Goal: Task Accomplishment & Management: Use online tool/utility

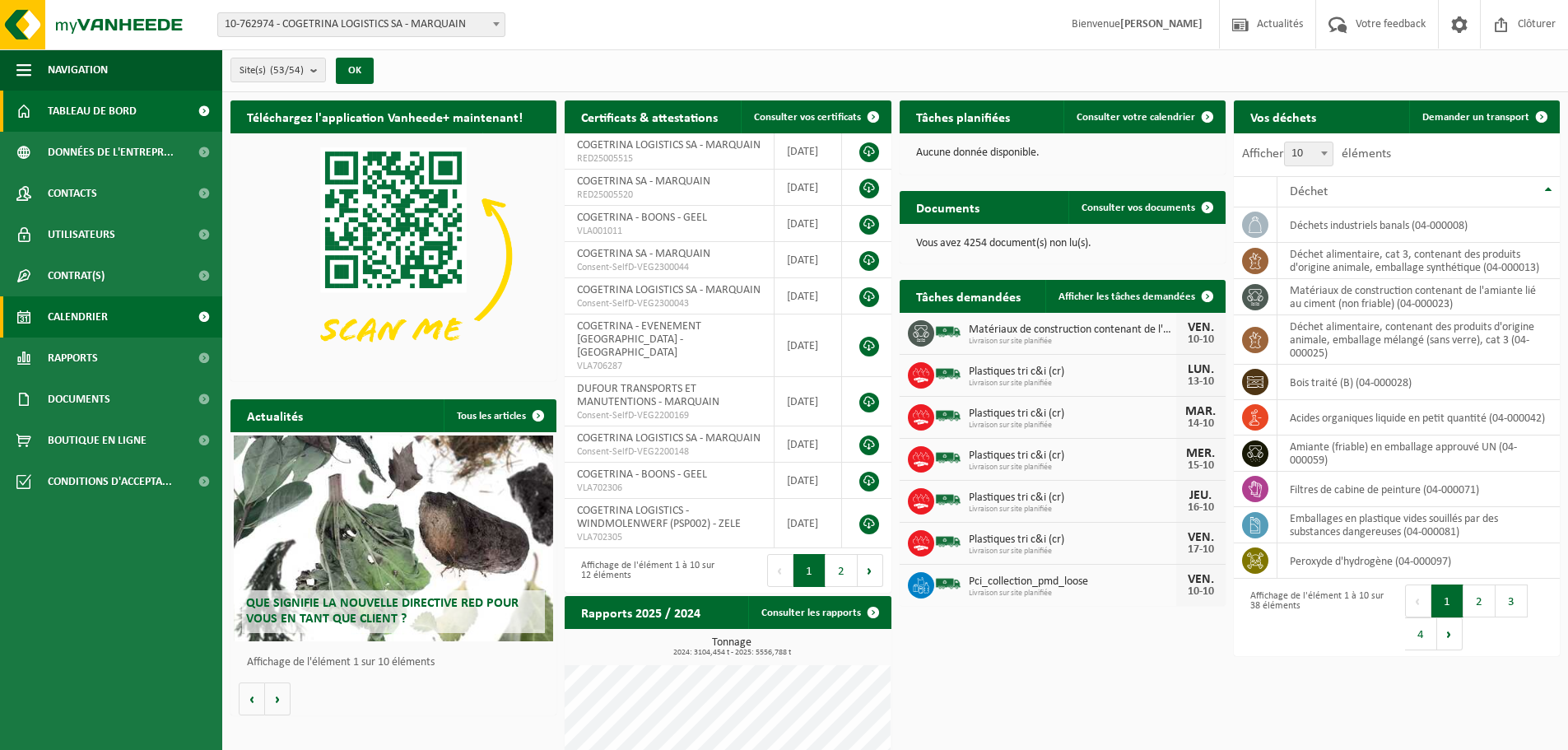
click at [84, 305] on span "Calendrier" at bounding box center [78, 316] width 60 height 42
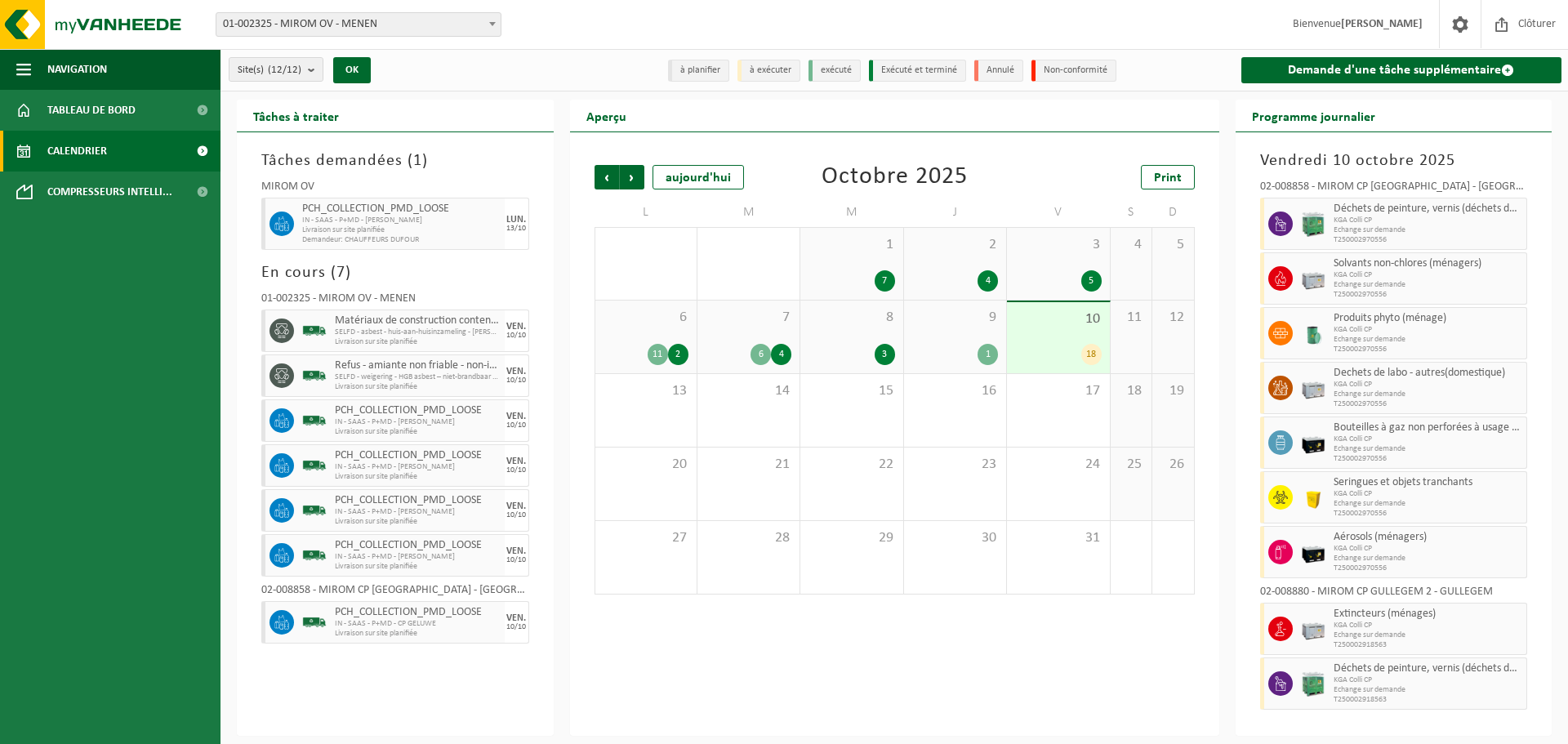
click at [371, 28] on span "01-002325 - MIROM OV - MENEN" at bounding box center [358, 25] width 284 height 23
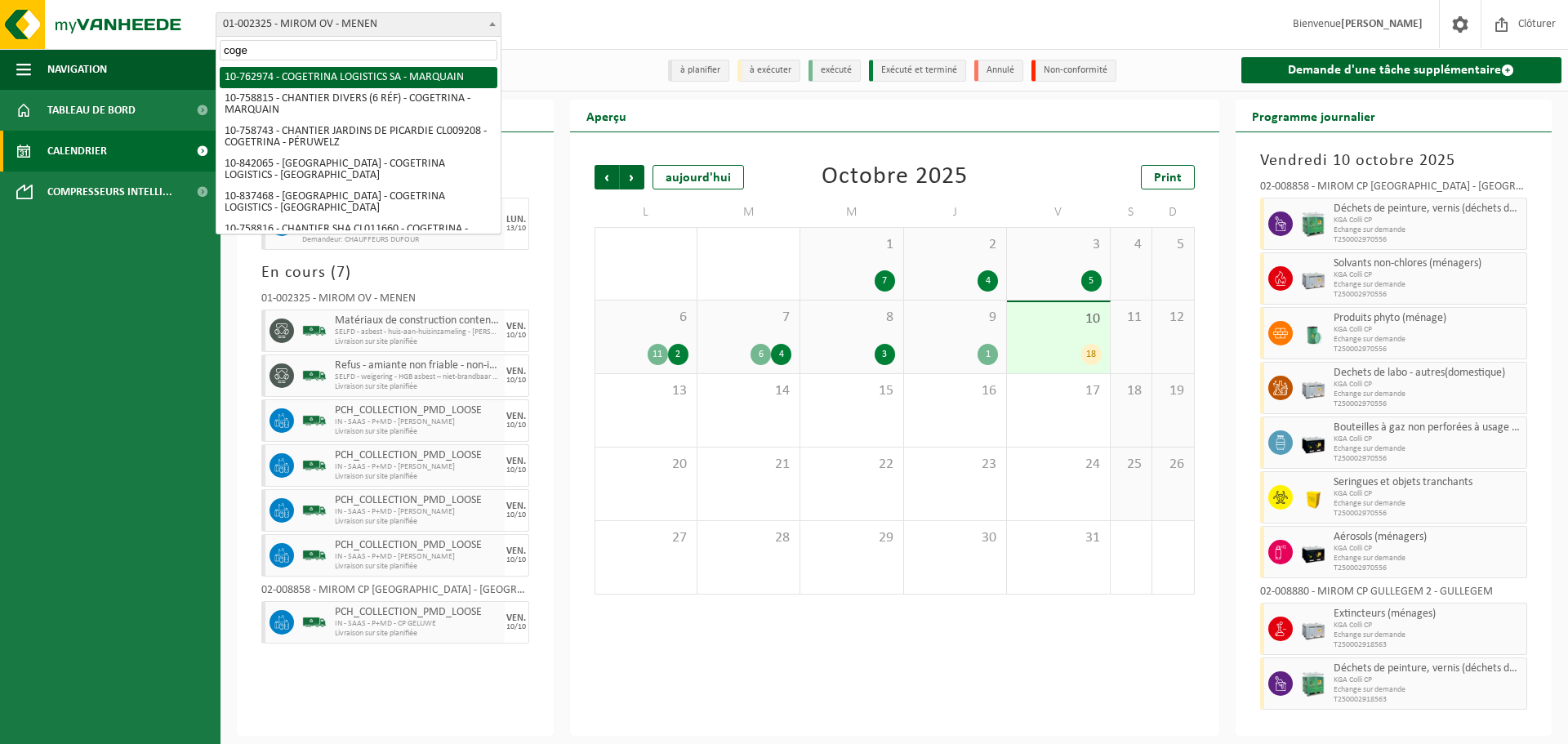
type input "coge"
select select "17600"
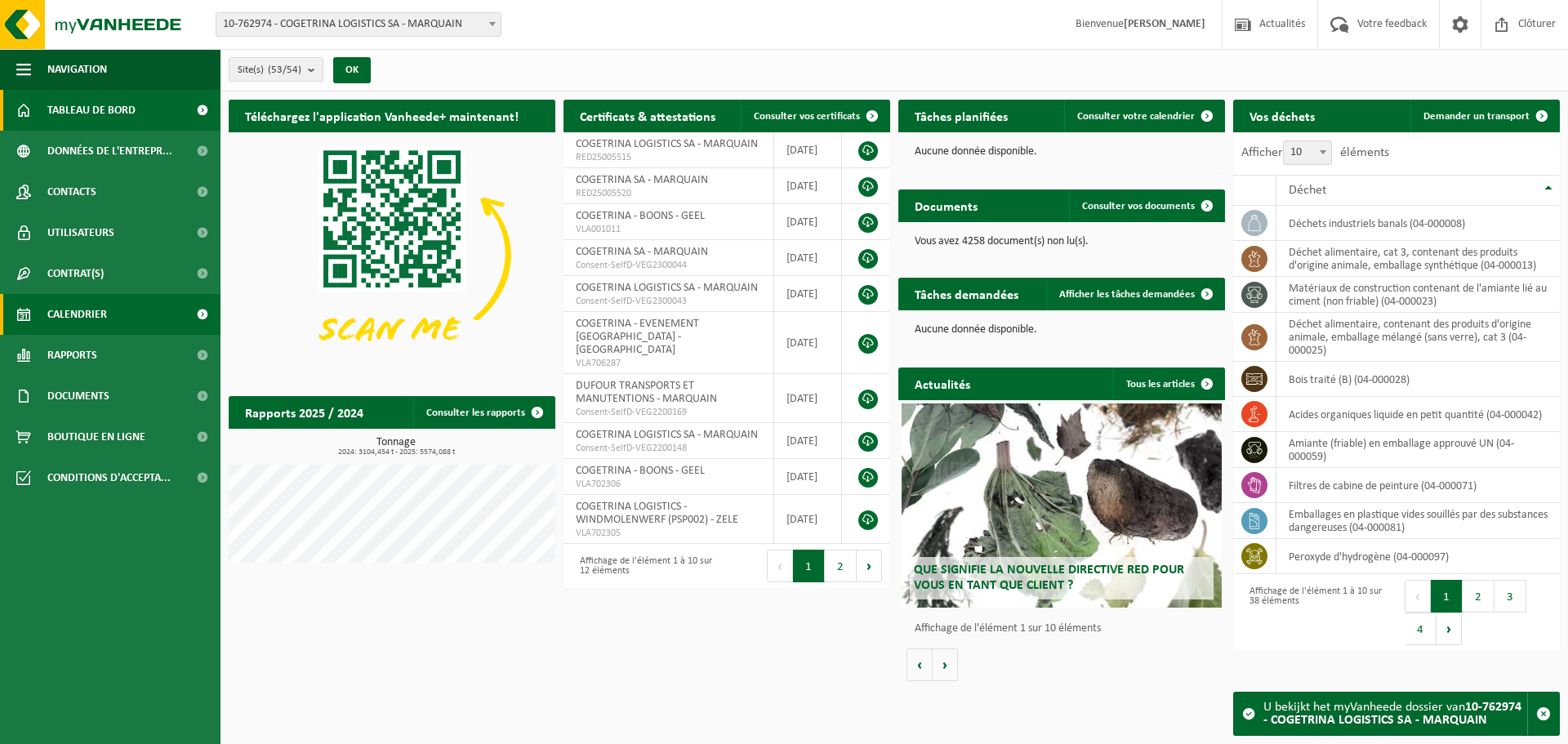
click at [100, 313] on span "Calendrier" at bounding box center [77, 314] width 60 height 41
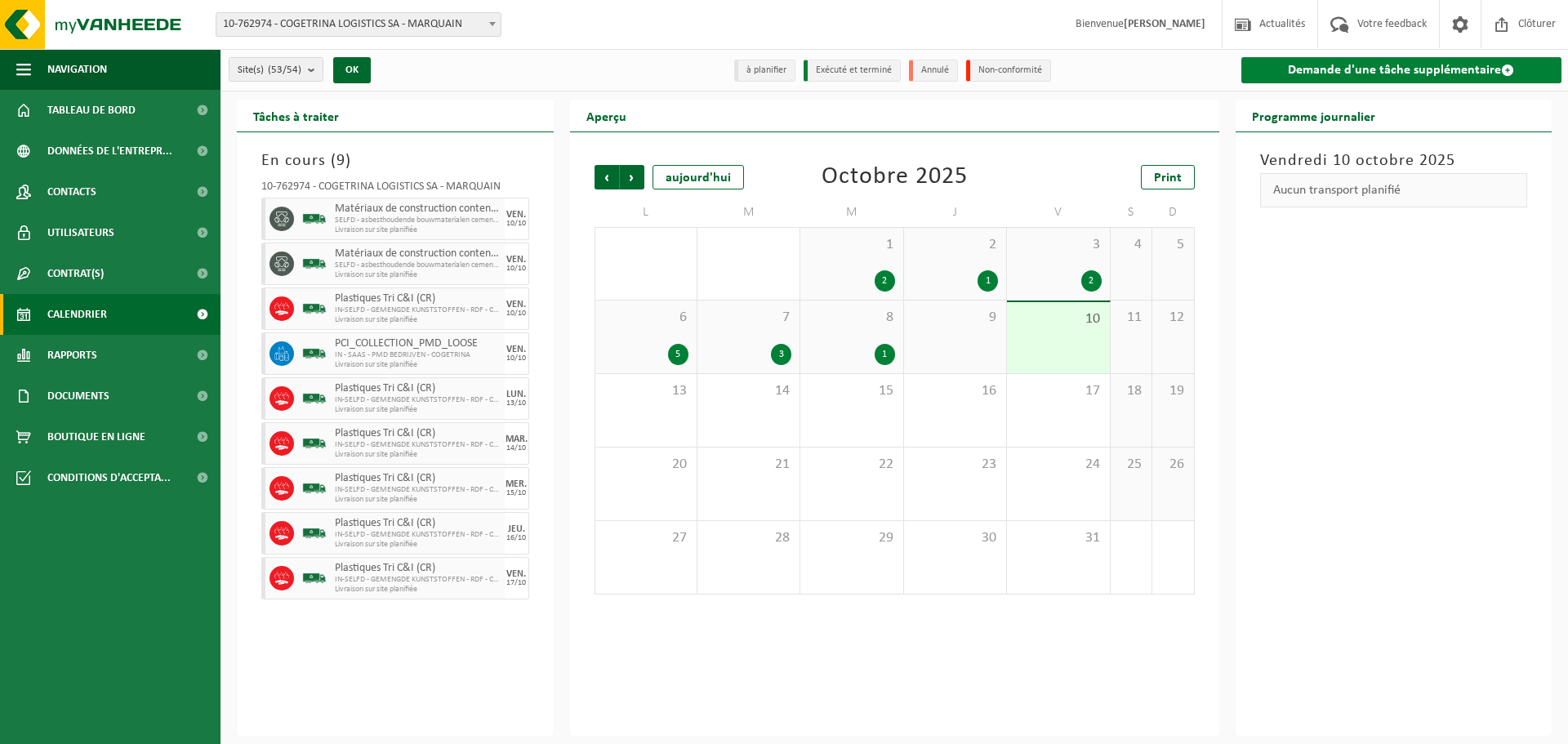
click at [1312, 67] on link "Demande d'une tâche supplémentaire" at bounding box center [1401, 70] width 321 height 26
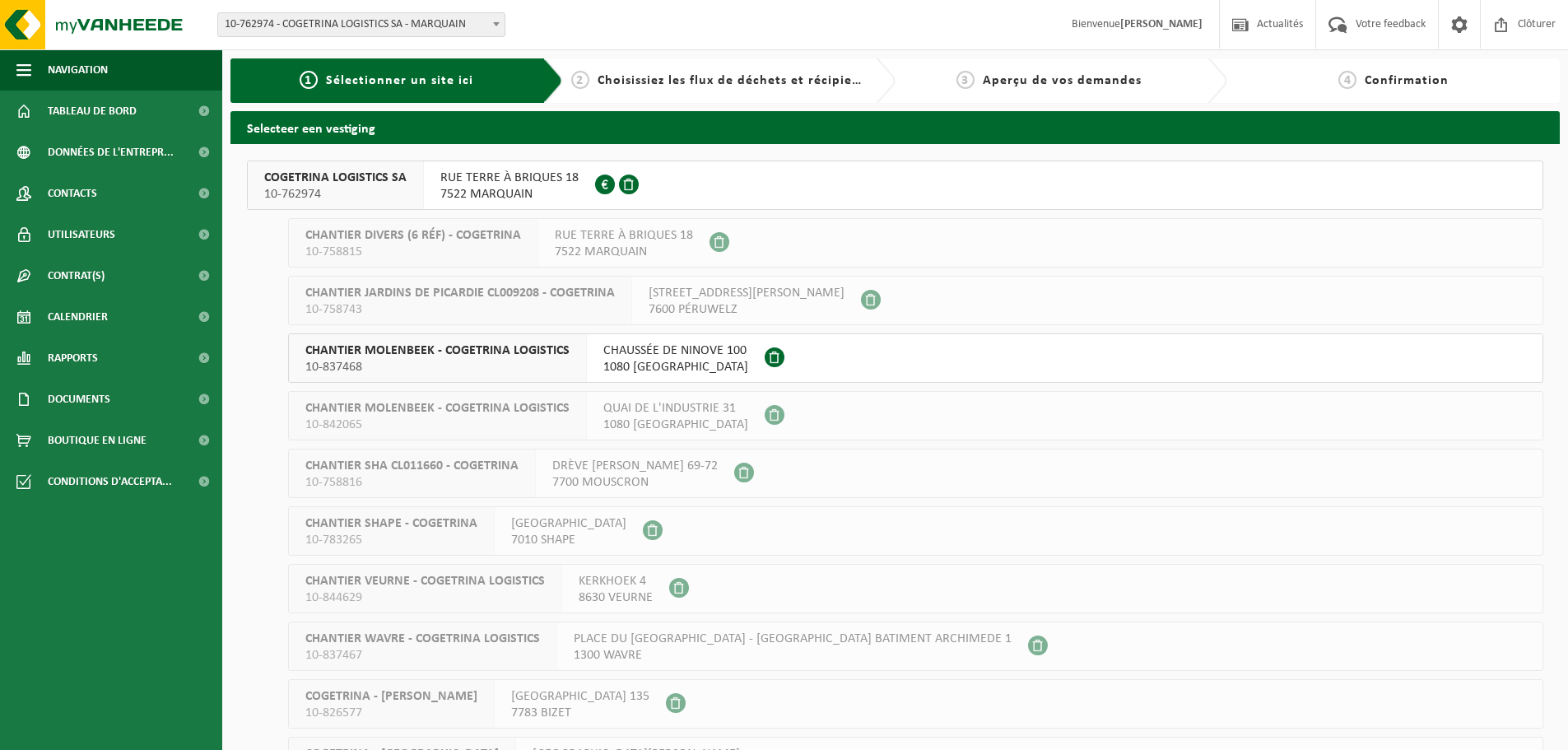
click at [356, 175] on span "COGETRINA LOGISTICS SA" at bounding box center [335, 178] width 142 height 17
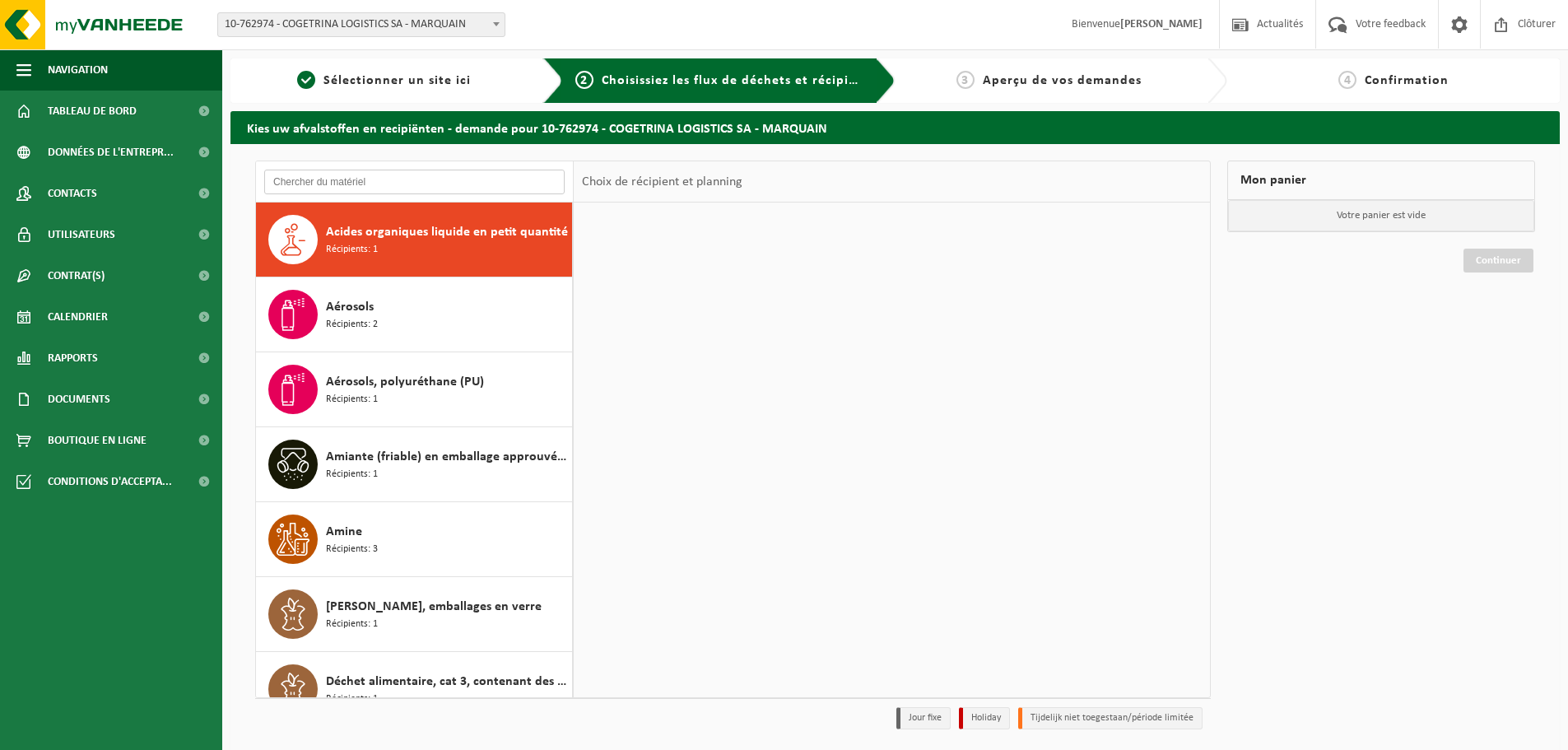
click at [357, 175] on input "text" at bounding box center [414, 182] width 300 height 25
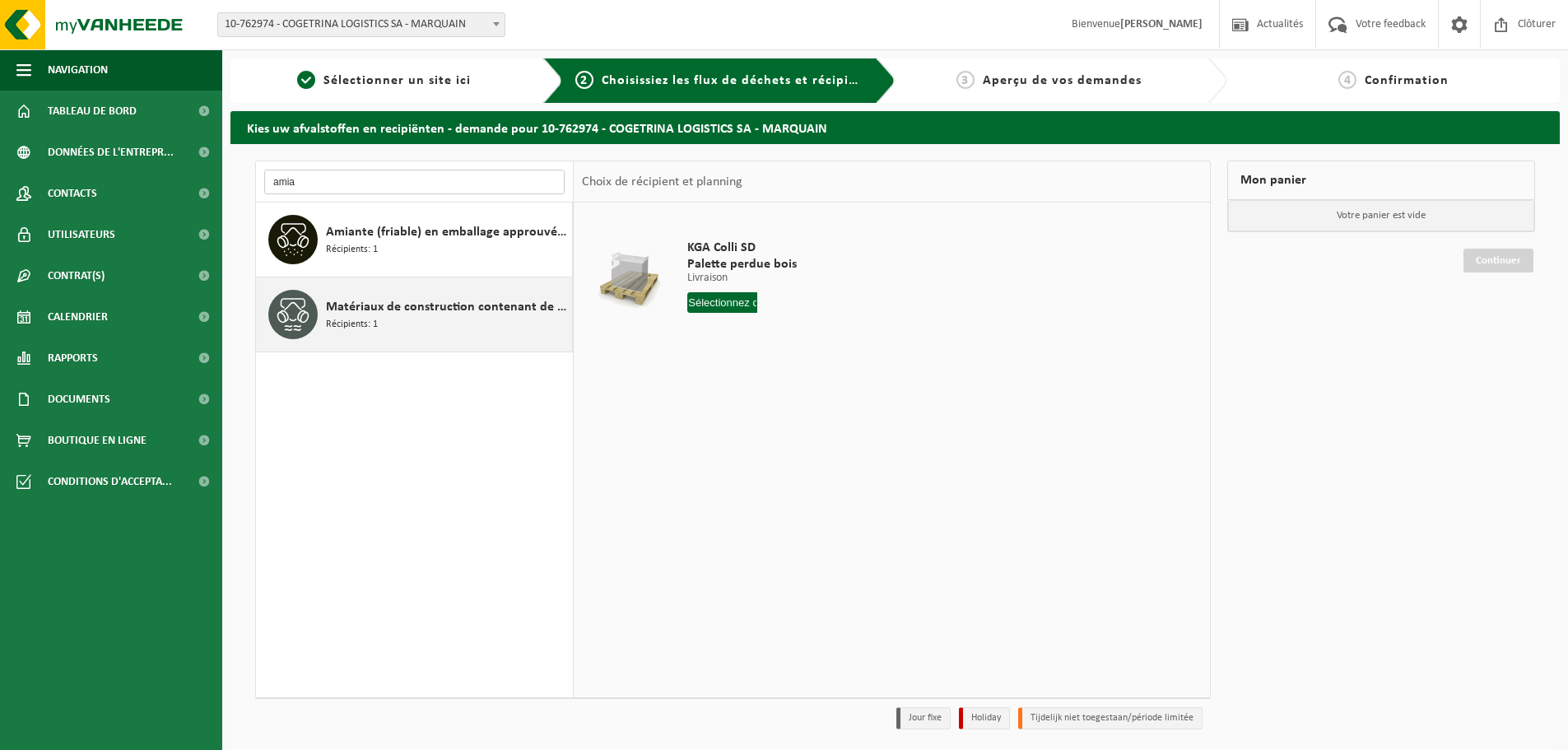
type input "amia"
click at [391, 307] on span "Matériaux de construction contenant de l'amiante lié au ciment (non friable)" at bounding box center [447, 307] width 242 height 19
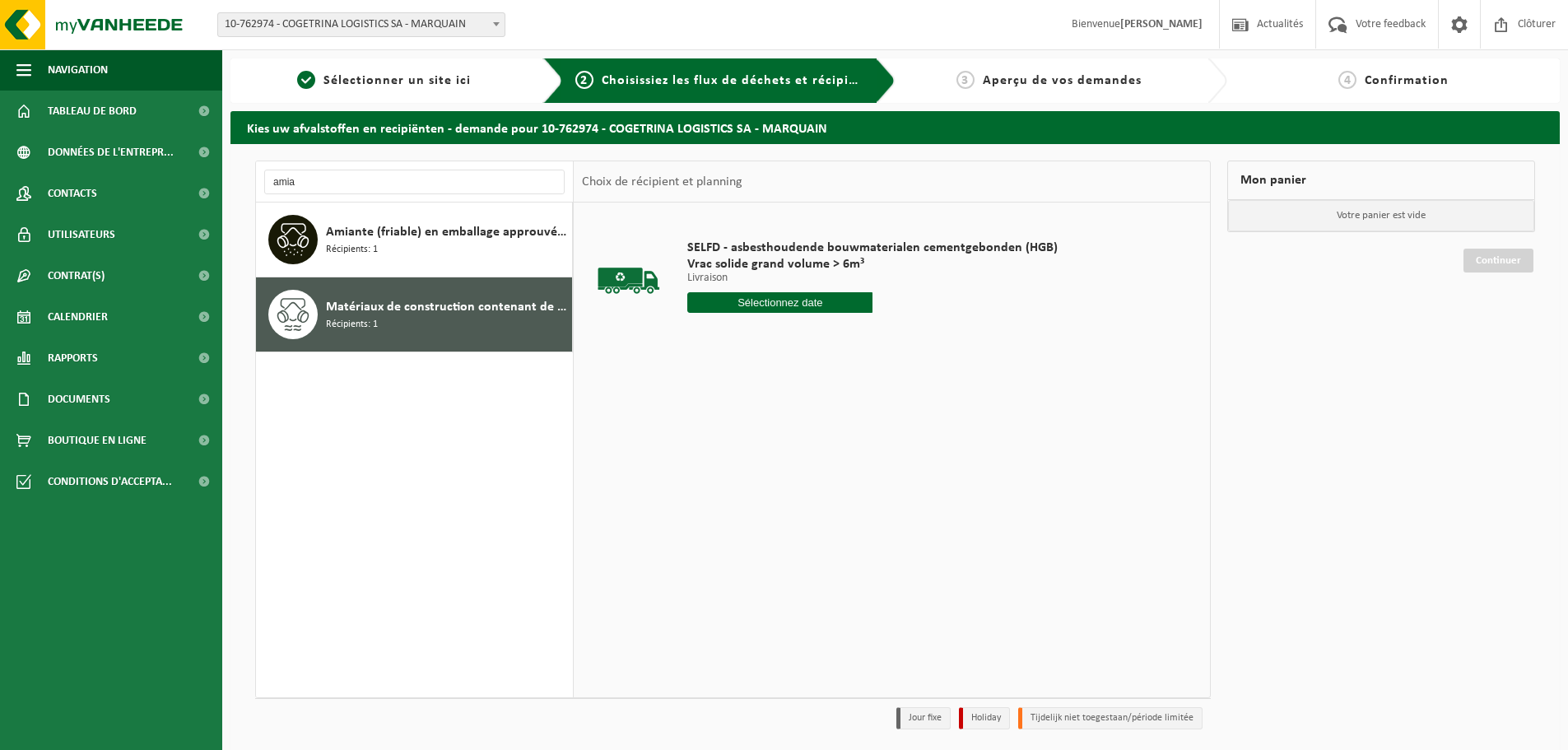
click at [741, 299] on input "text" at bounding box center [780, 302] width 186 height 20
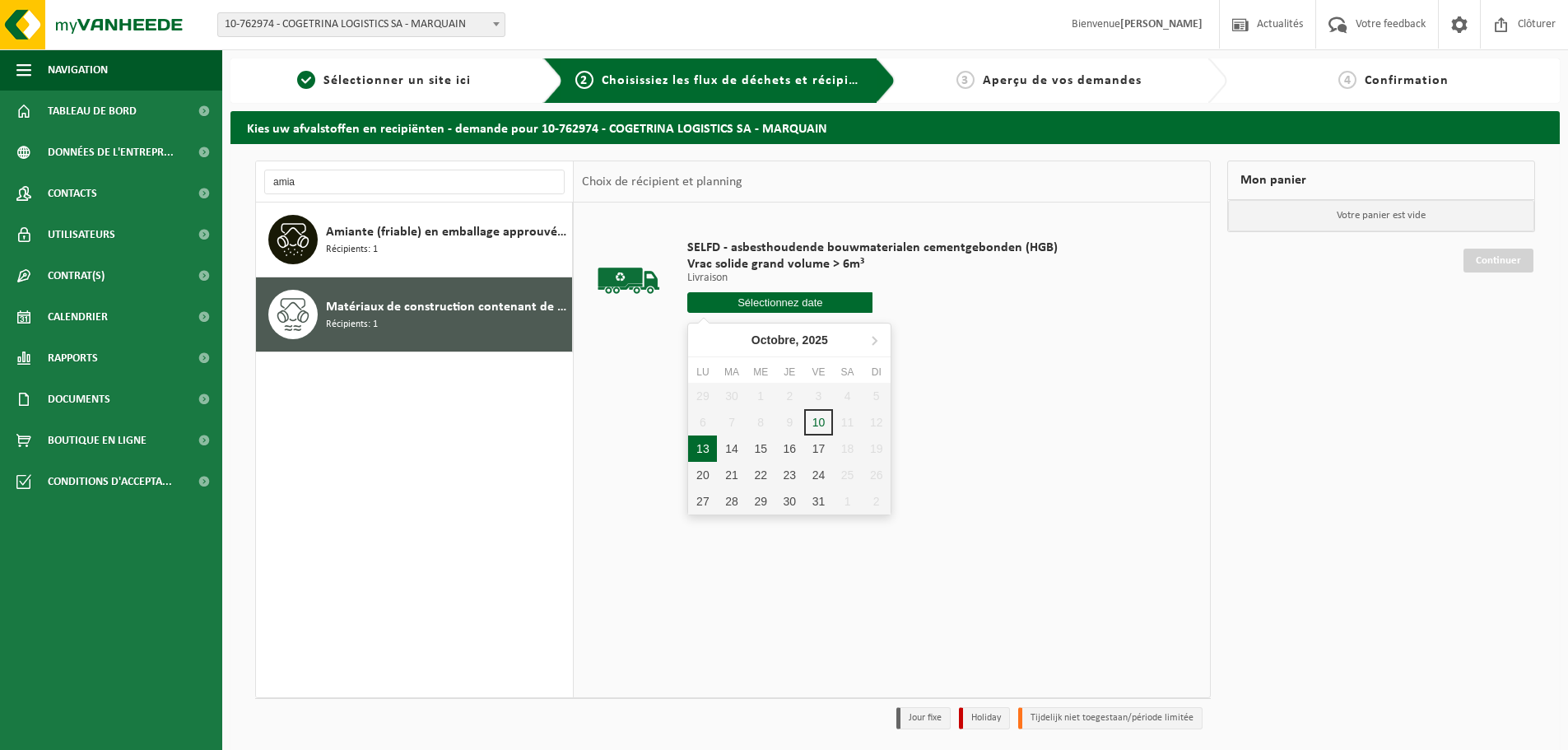
click at [709, 448] on div "13" at bounding box center [702, 449] width 29 height 27
type input "à partir de 2025-10-13"
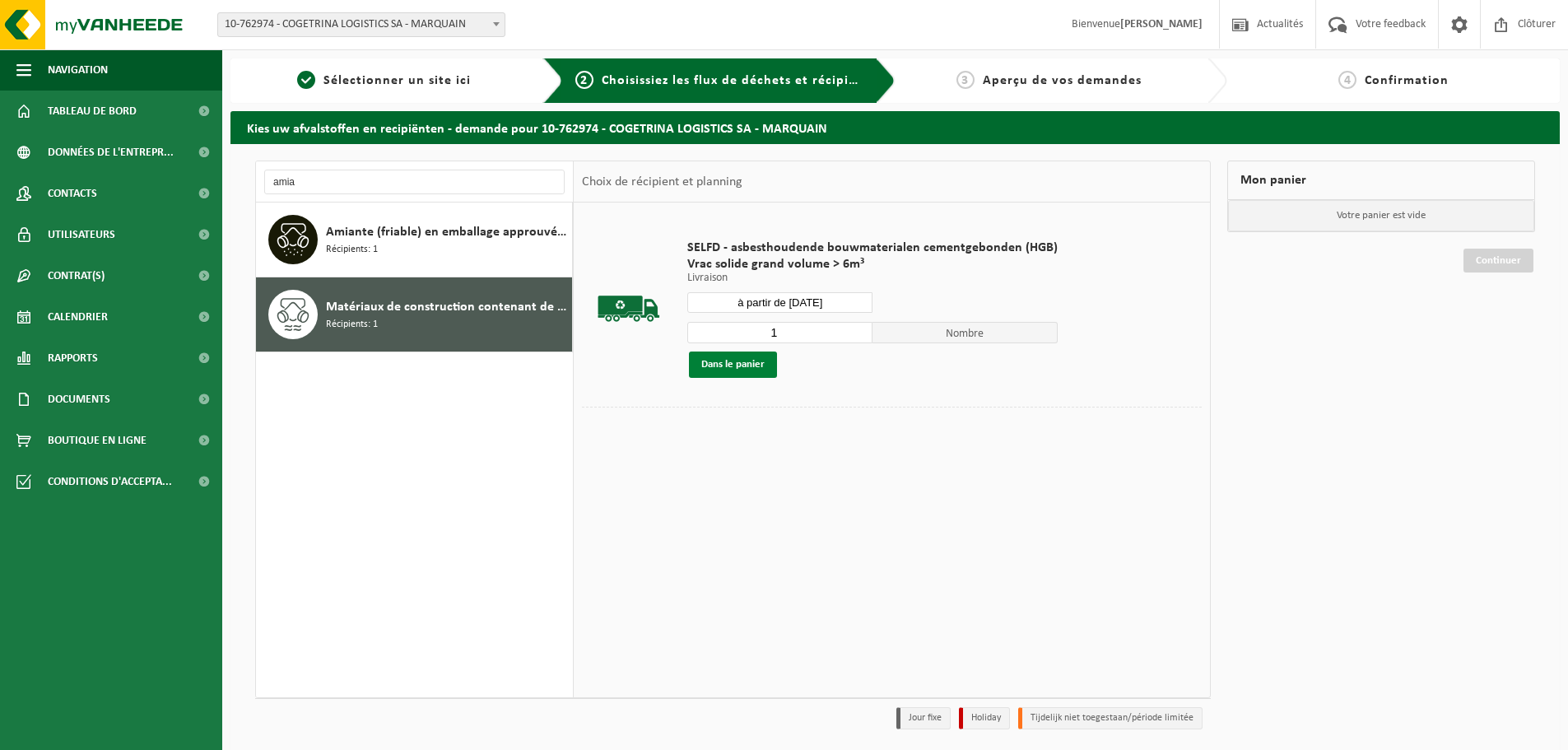
click at [747, 363] on button "Dans le panier" at bounding box center [733, 365] width 88 height 27
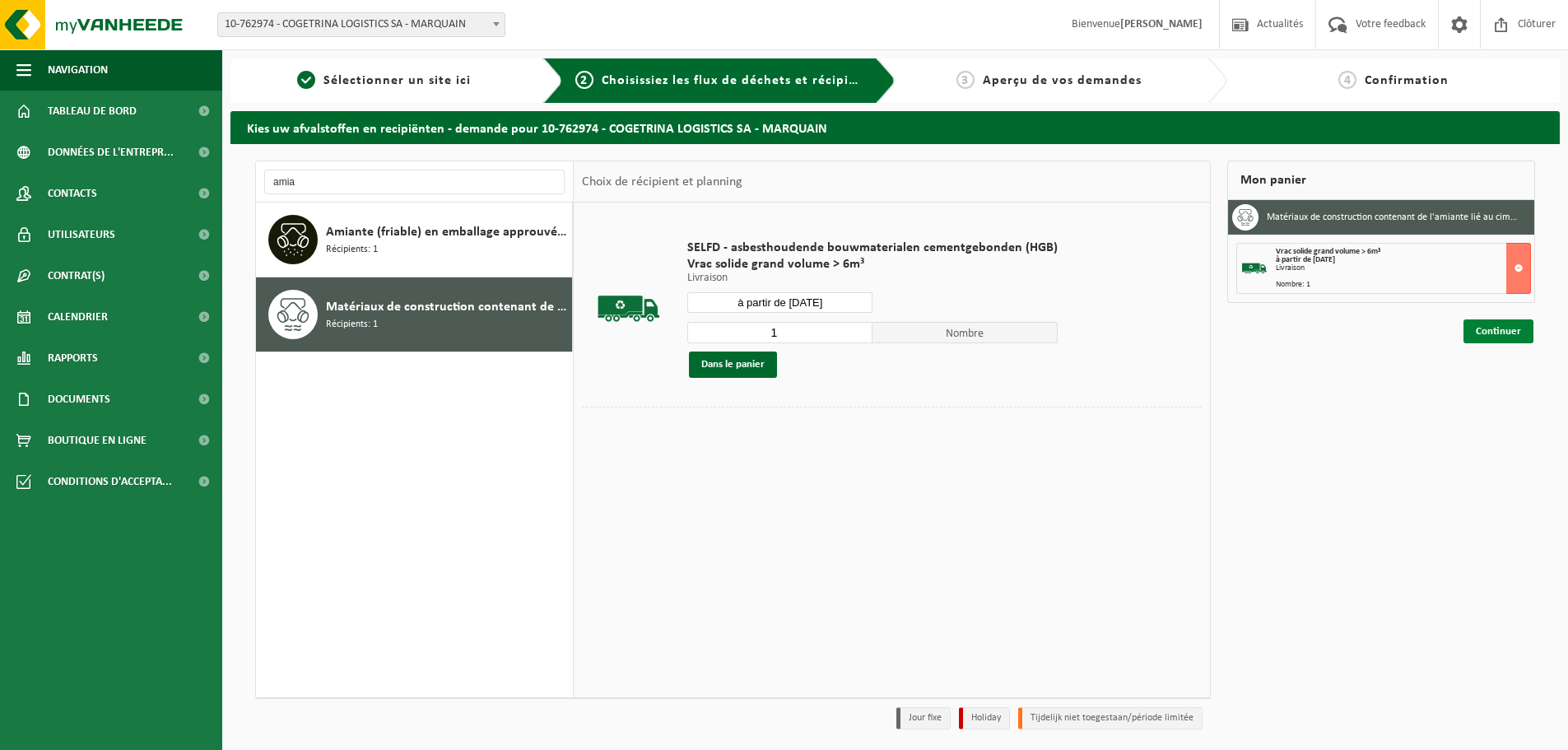
click at [1504, 327] on link "Continuer" at bounding box center [1498, 331] width 70 height 24
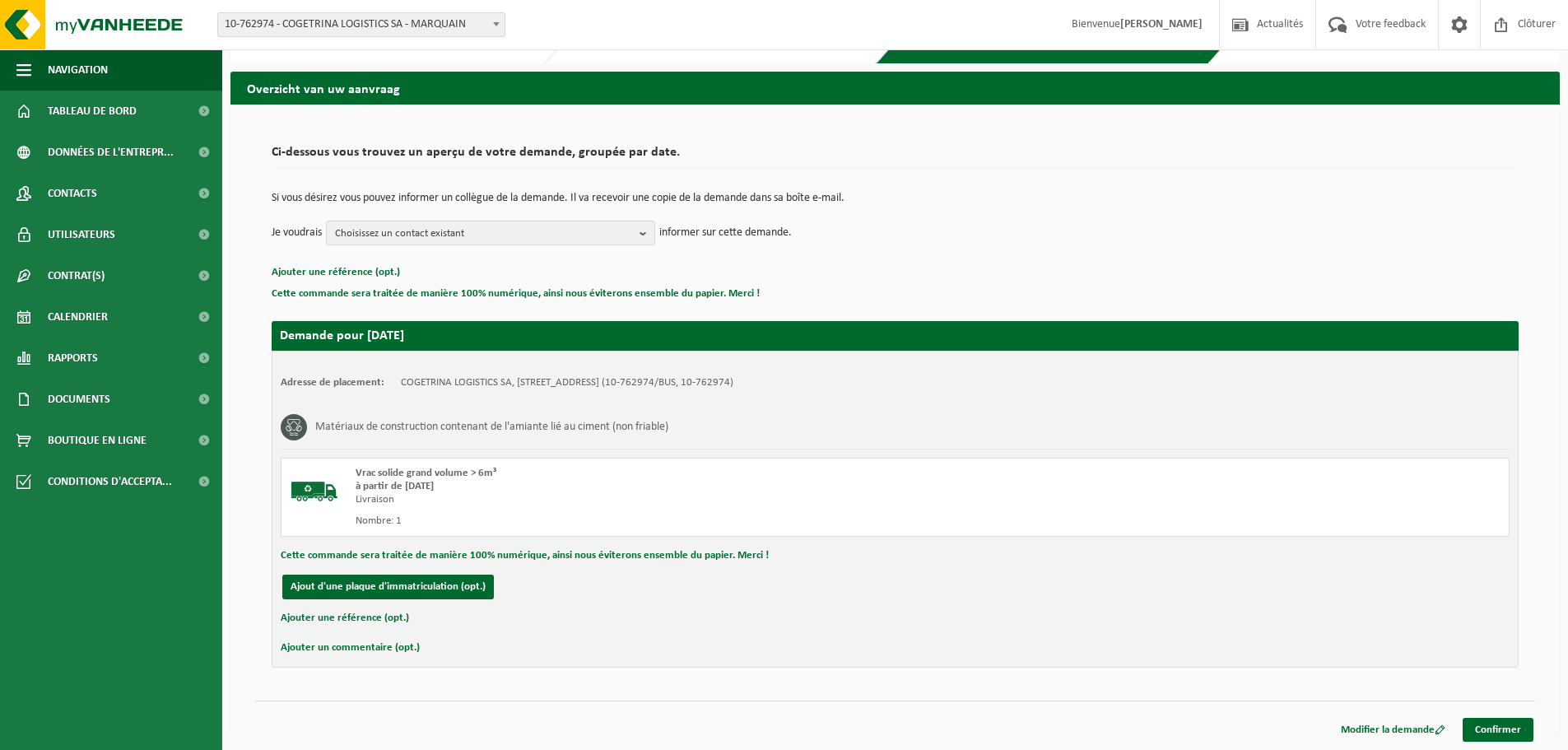
scroll to position [41, 0]
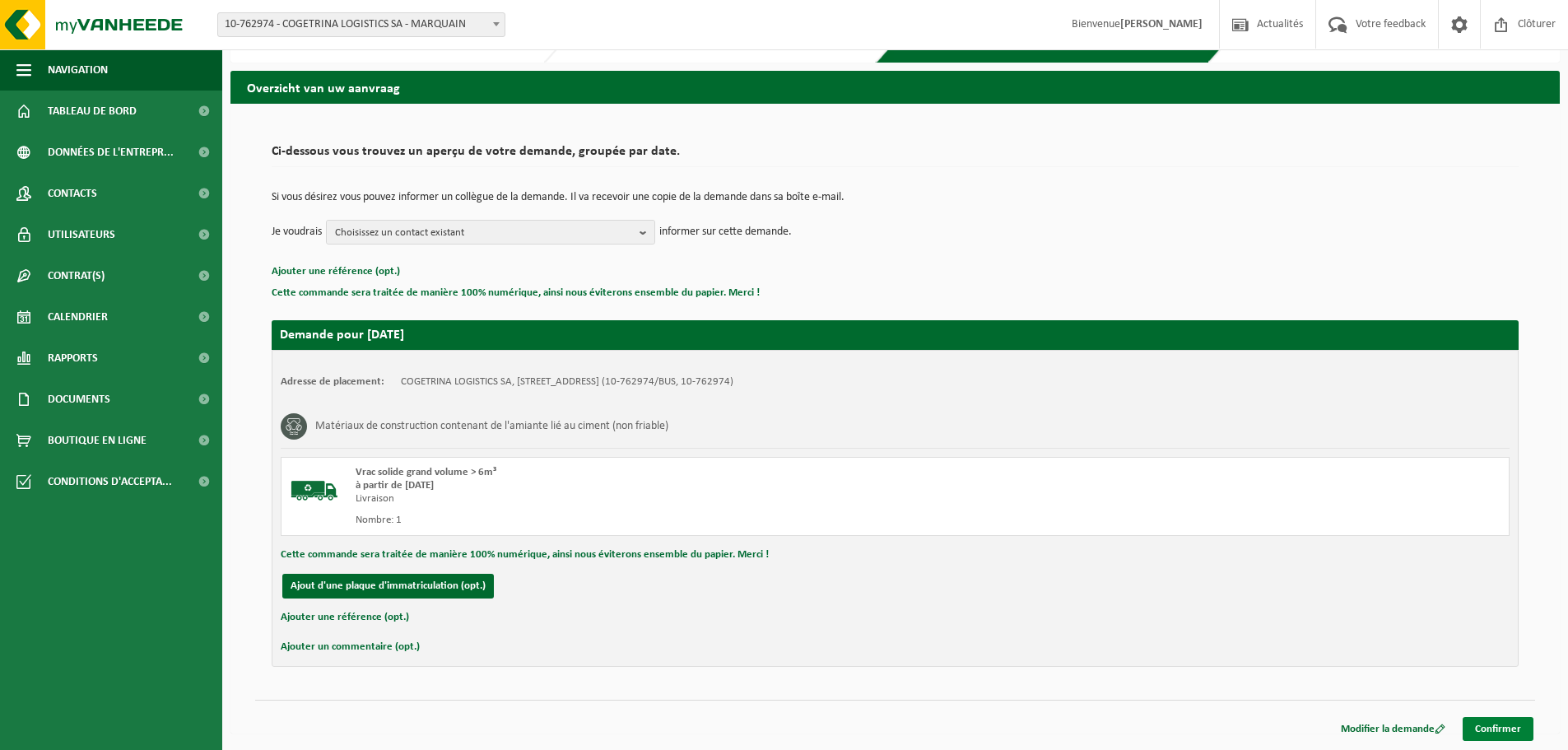
click at [1473, 729] on link "Confirmer" at bounding box center [1498, 729] width 71 height 24
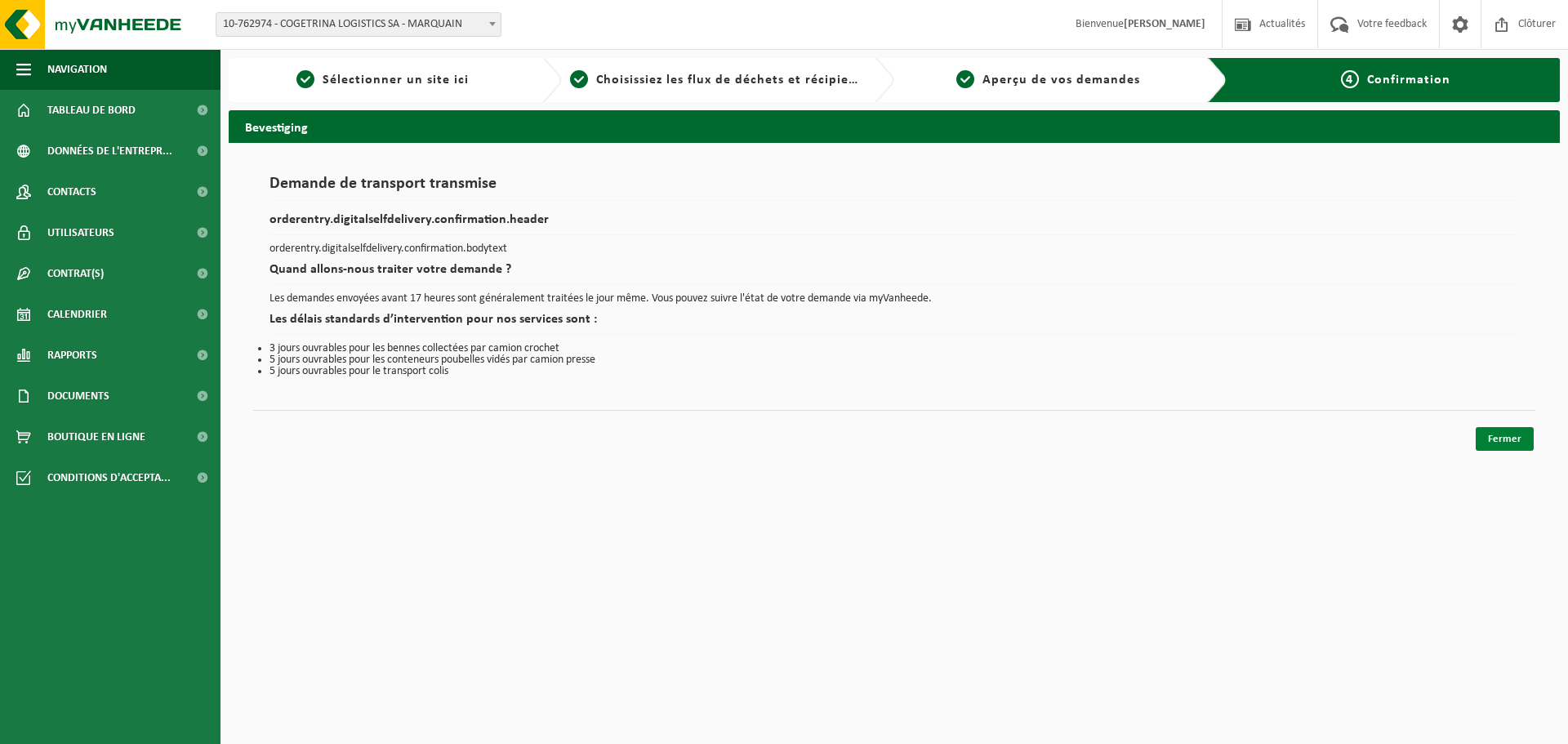
click at [1498, 435] on link "Fermer" at bounding box center [1505, 438] width 58 height 24
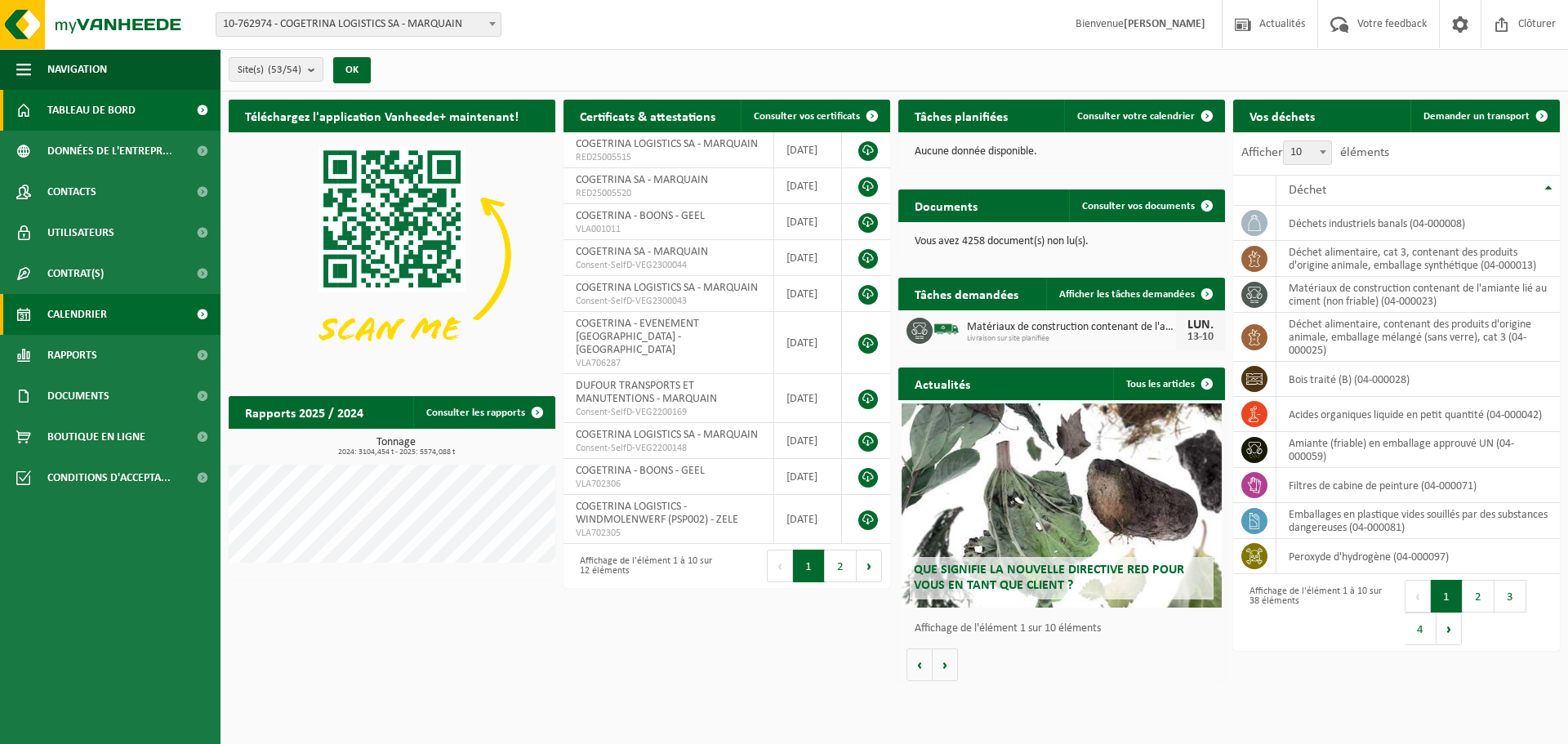
click at [50, 309] on span "Calendrier" at bounding box center [77, 314] width 60 height 41
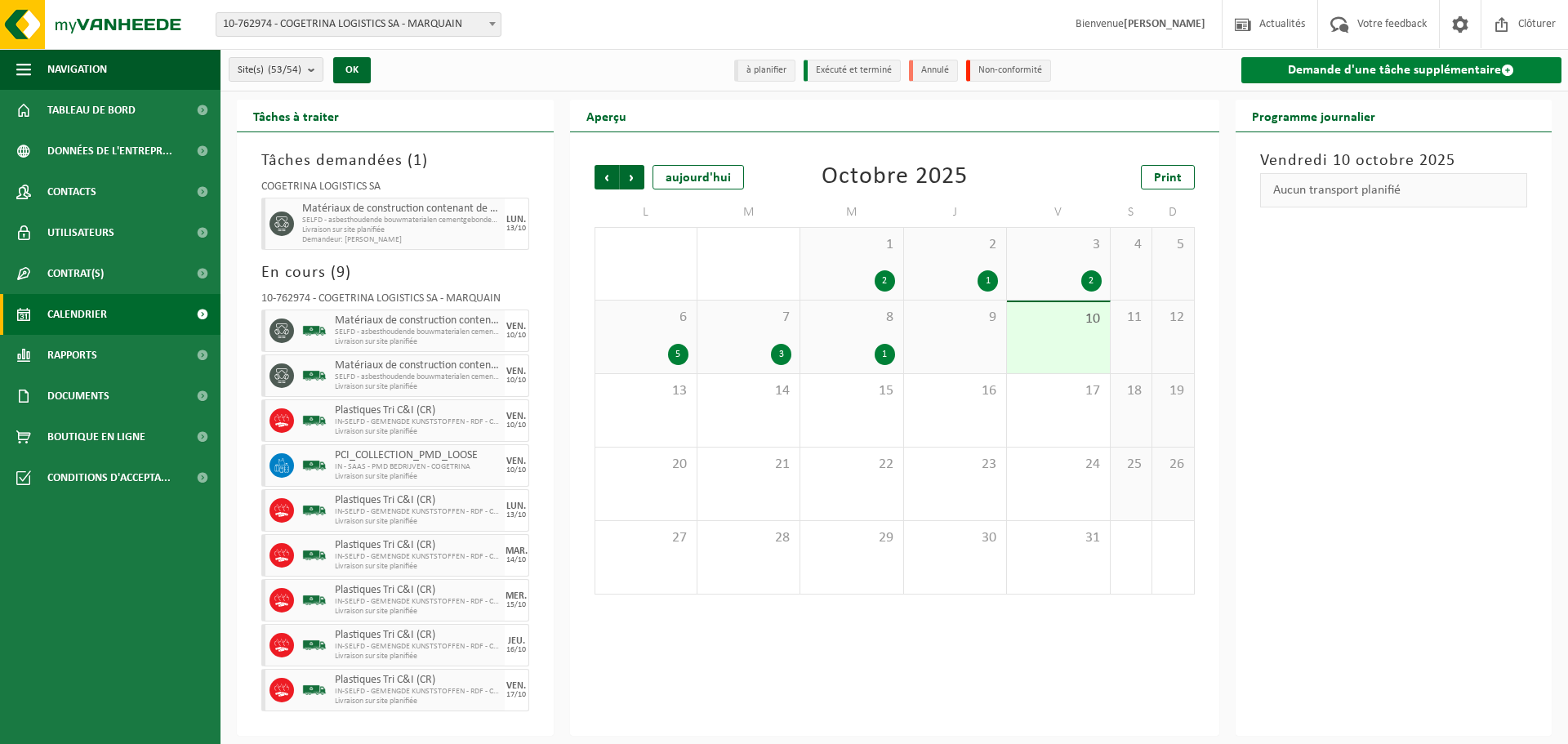
click at [1302, 79] on link "Demande d'une tâche supplémentaire" at bounding box center [1401, 70] width 321 height 26
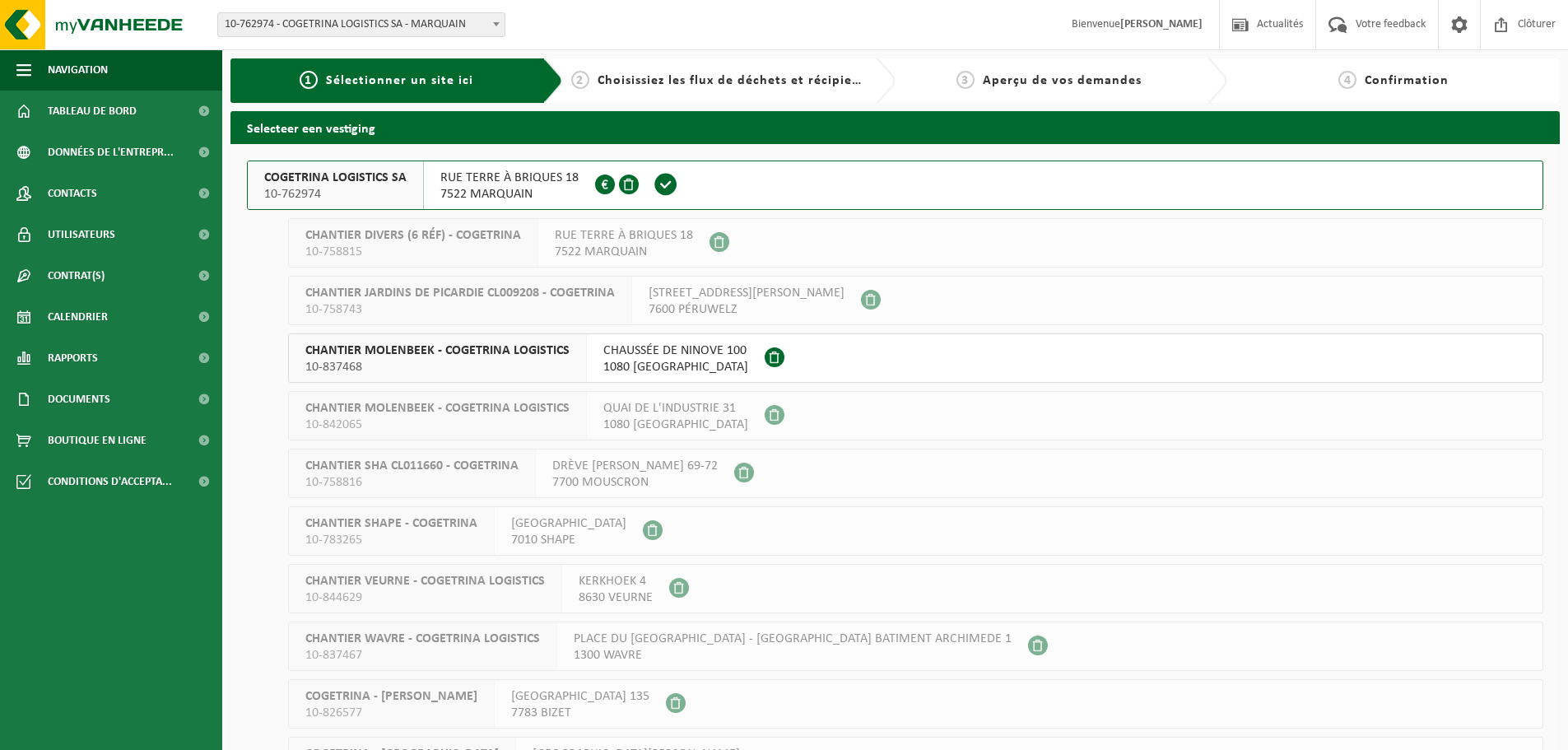
click at [534, 190] on span "7522 MARQUAIN" at bounding box center [510, 194] width 139 height 17
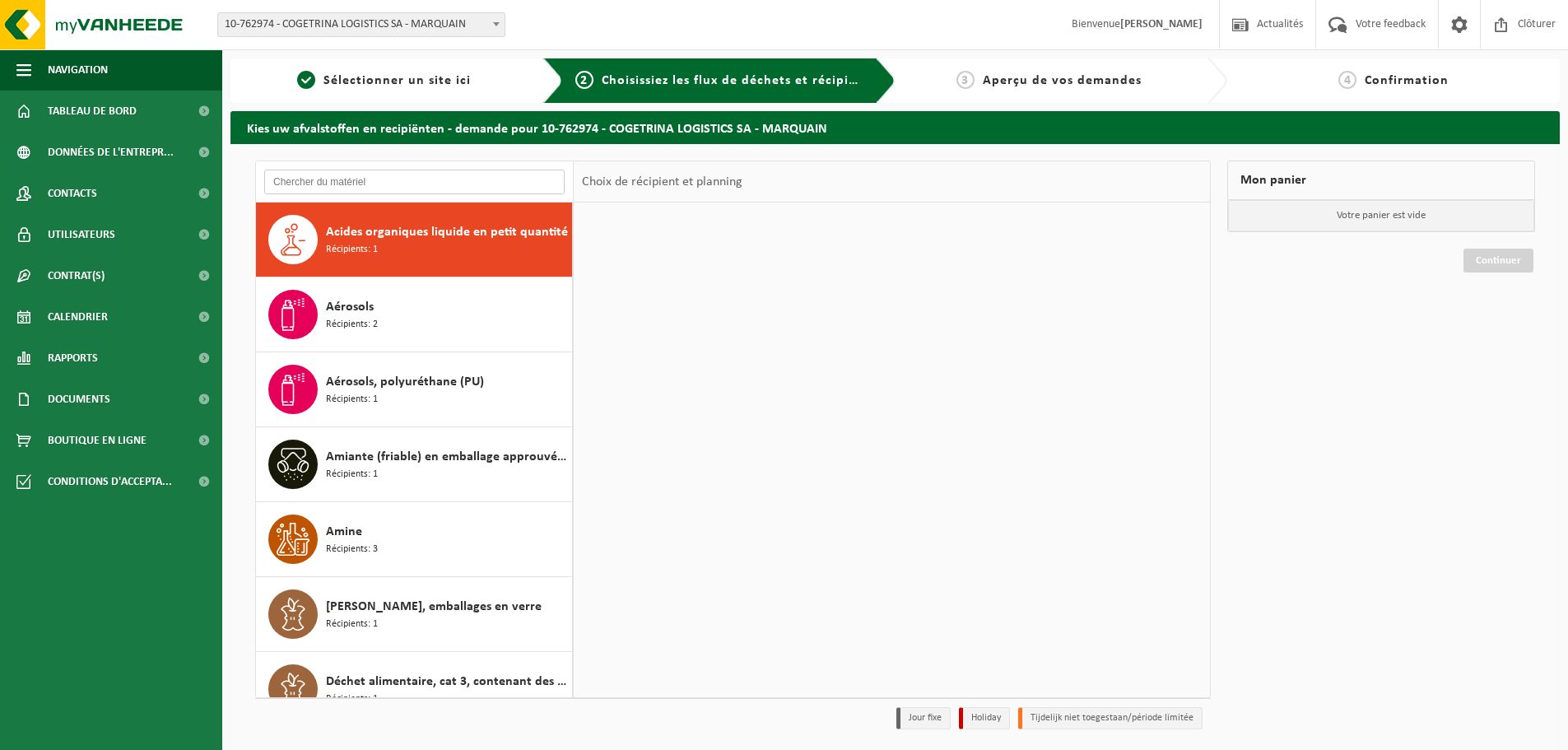
click at [441, 175] on input "text" at bounding box center [414, 182] width 300 height 25
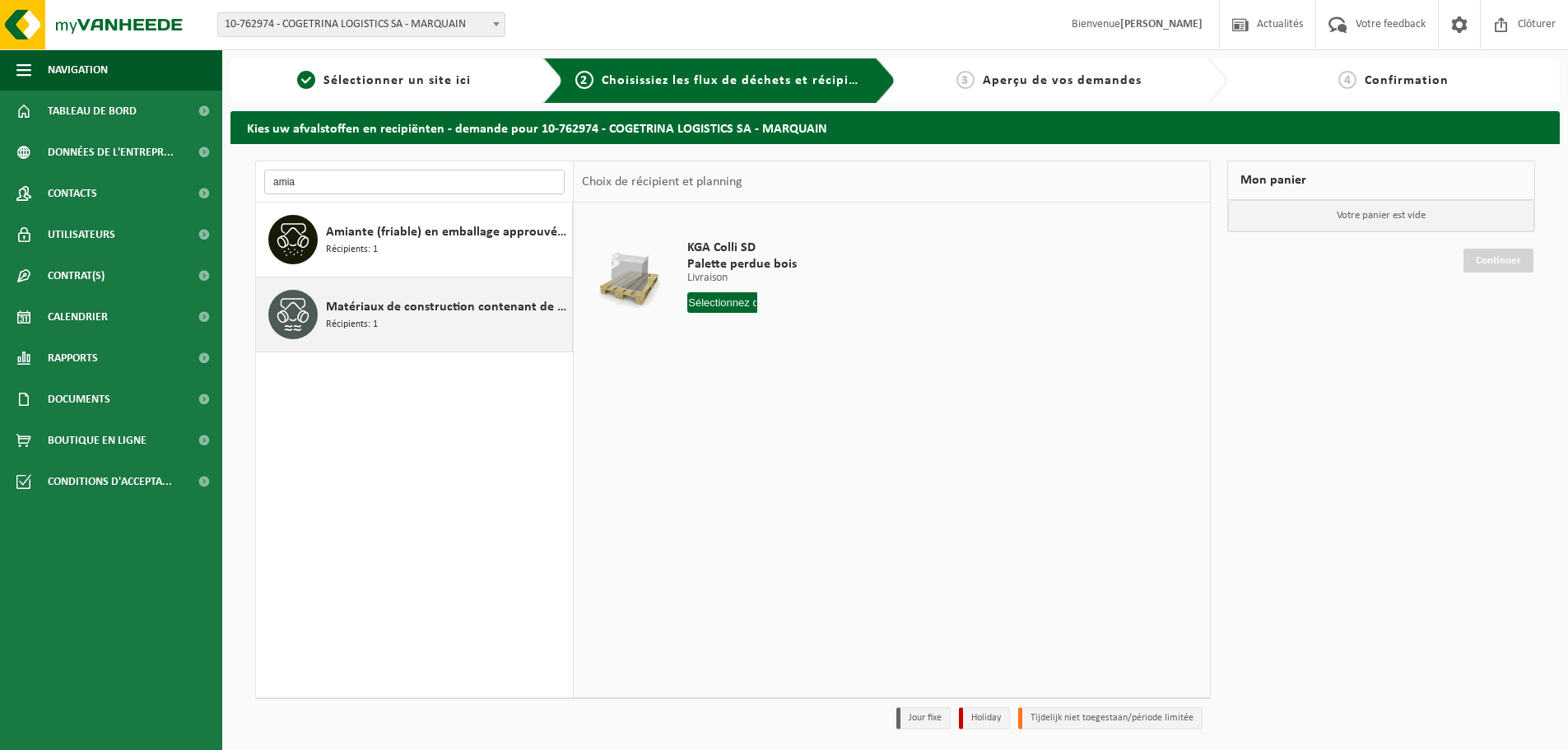
type input "amia"
click at [422, 311] on span "Matériaux de construction contenant de l'amiante lié au ciment (non friable)" at bounding box center [447, 307] width 242 height 19
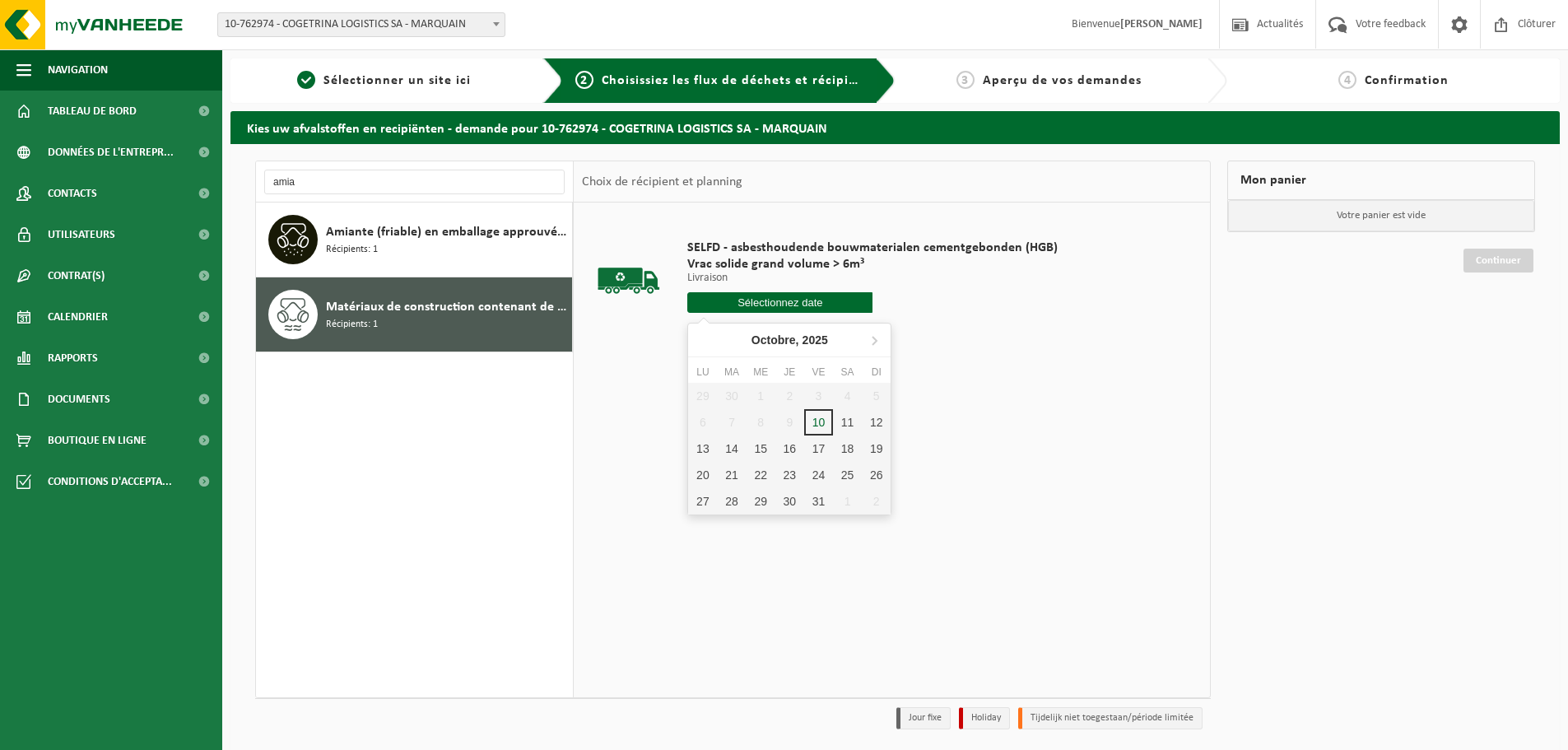
click at [756, 303] on input "text" at bounding box center [780, 302] width 186 height 20
click at [704, 445] on div "13" at bounding box center [702, 449] width 29 height 27
type input "à partir de [DATE]"
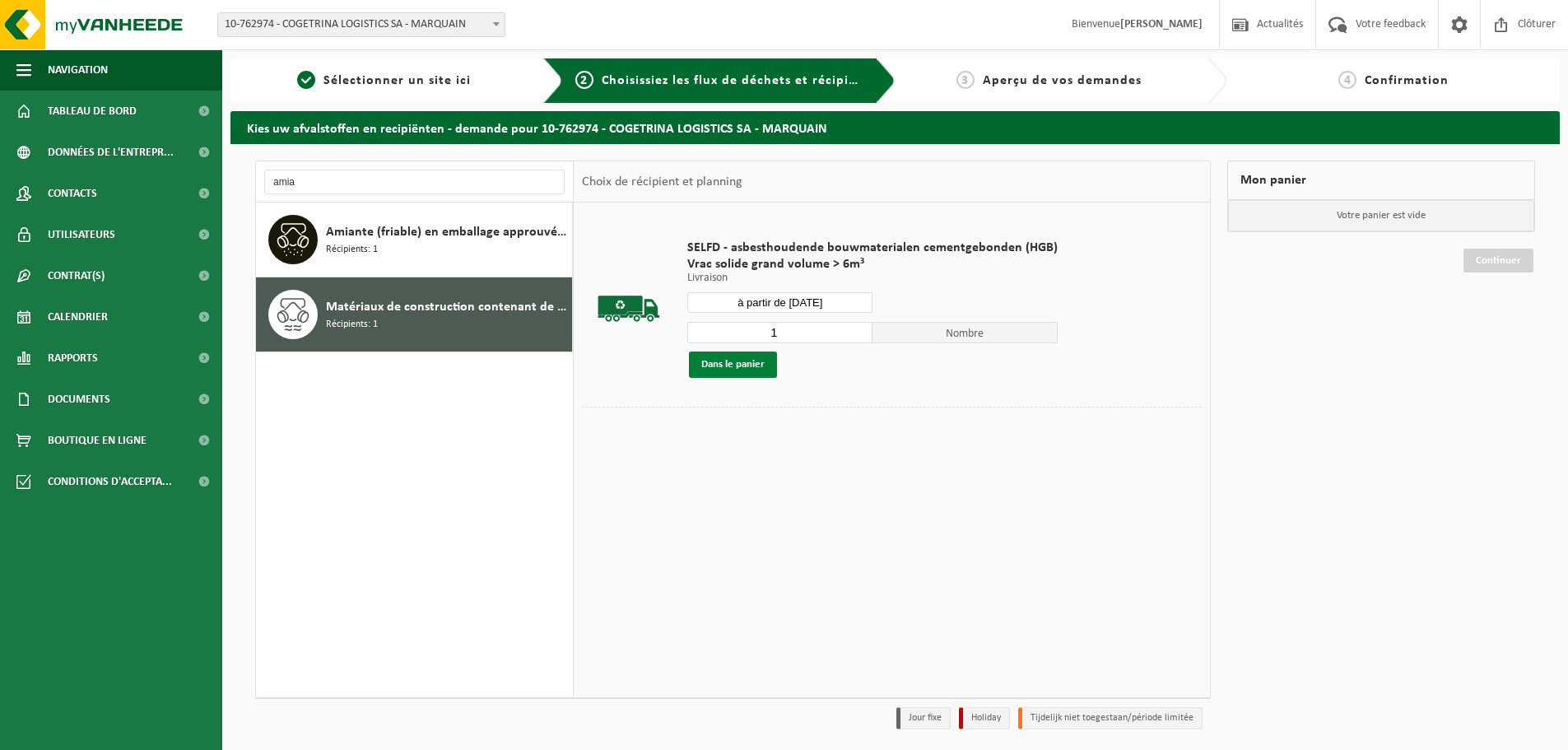
click at [765, 368] on button "Dans le panier" at bounding box center [733, 365] width 88 height 27
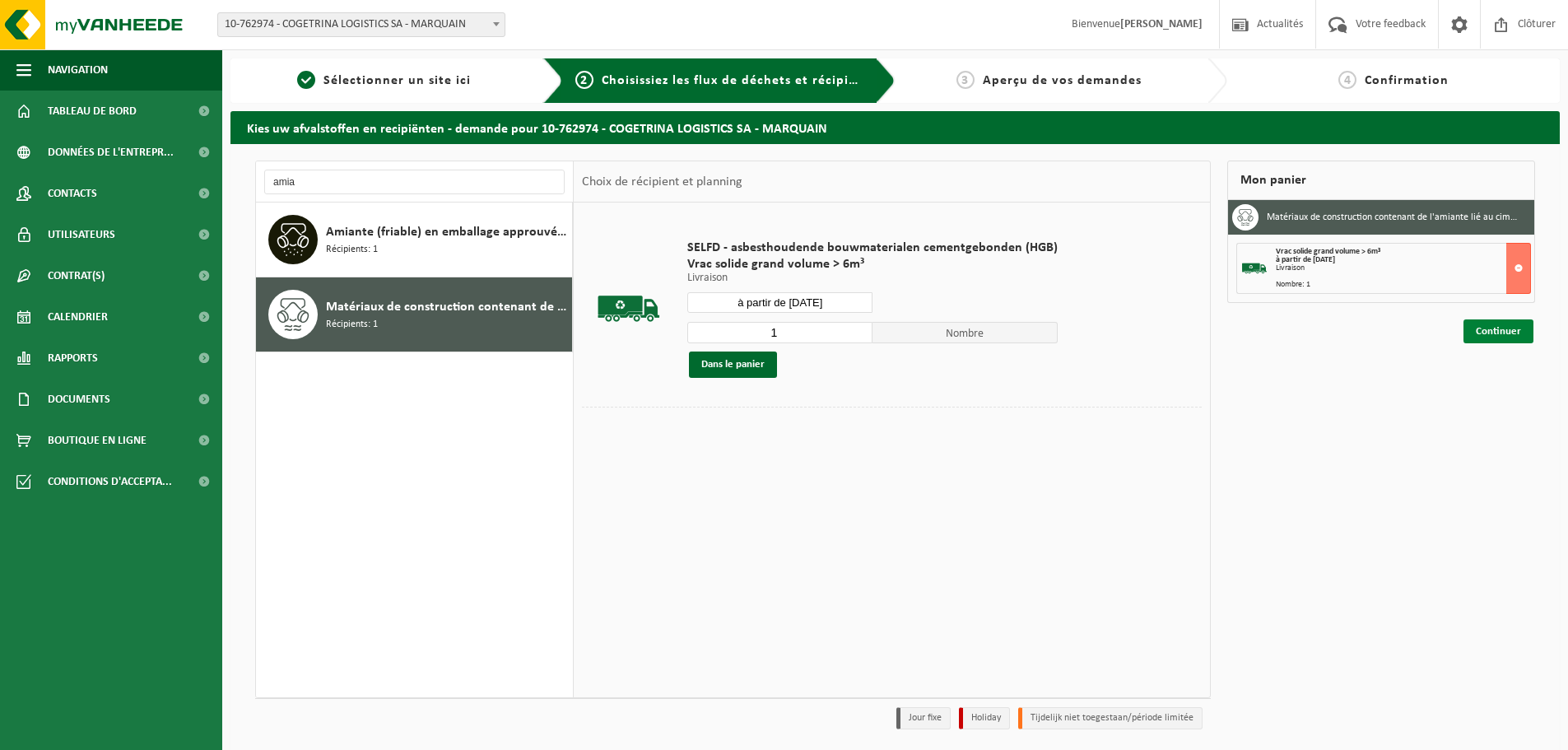
click at [1511, 325] on link "Continuer" at bounding box center [1498, 331] width 70 height 24
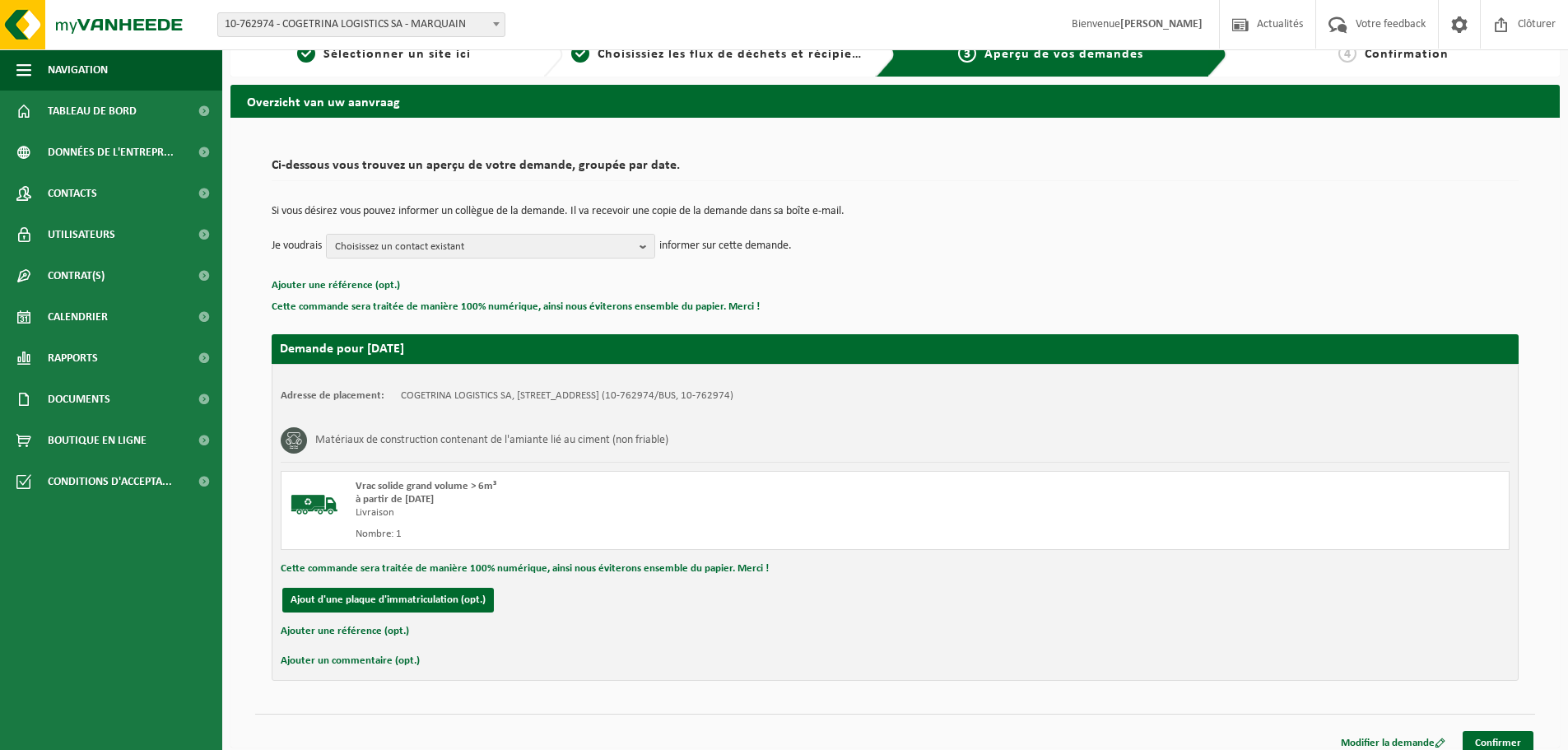
scroll to position [41, 0]
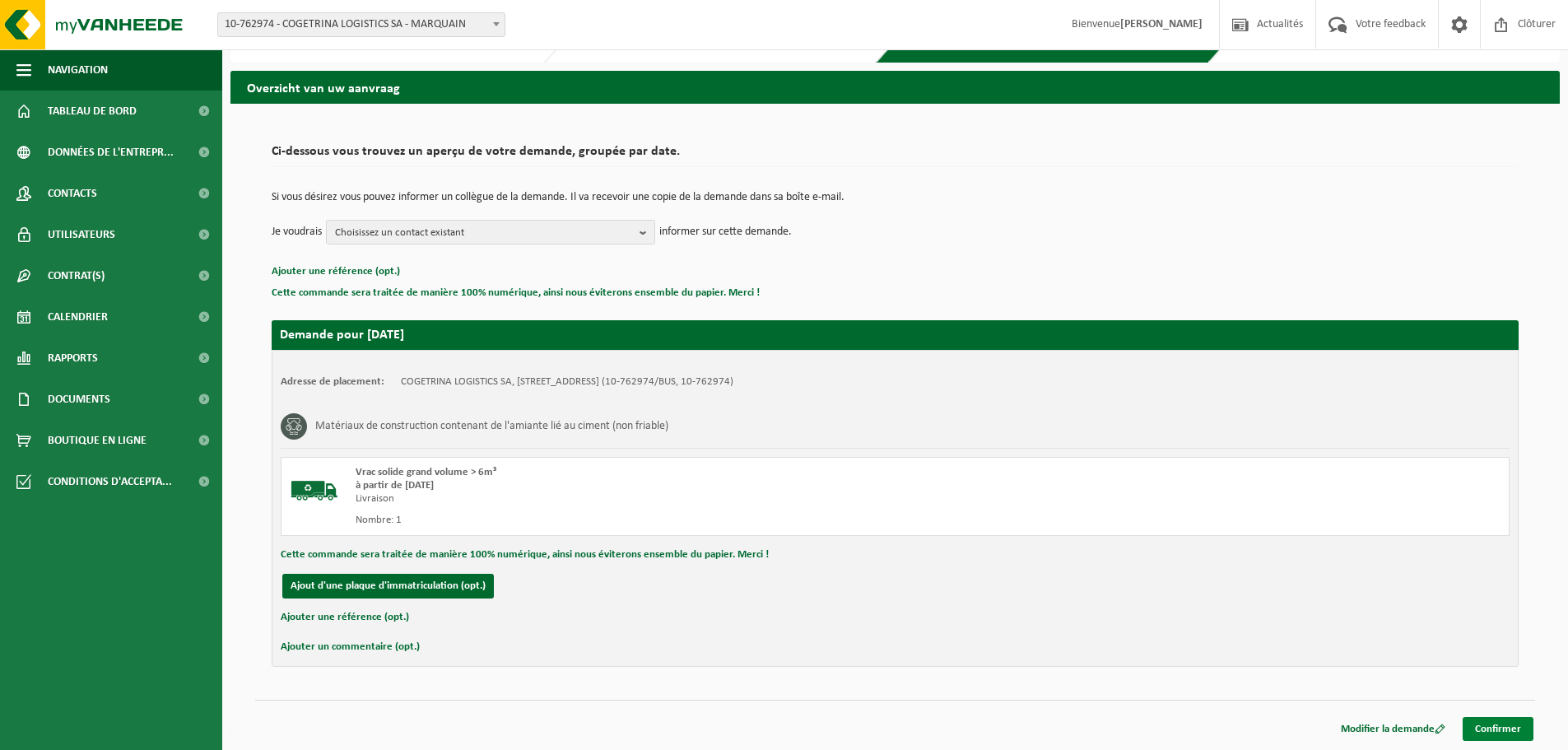
click at [1481, 724] on link "Confirmer" at bounding box center [1498, 729] width 71 height 24
